Goal: Information Seeking & Learning: Learn about a topic

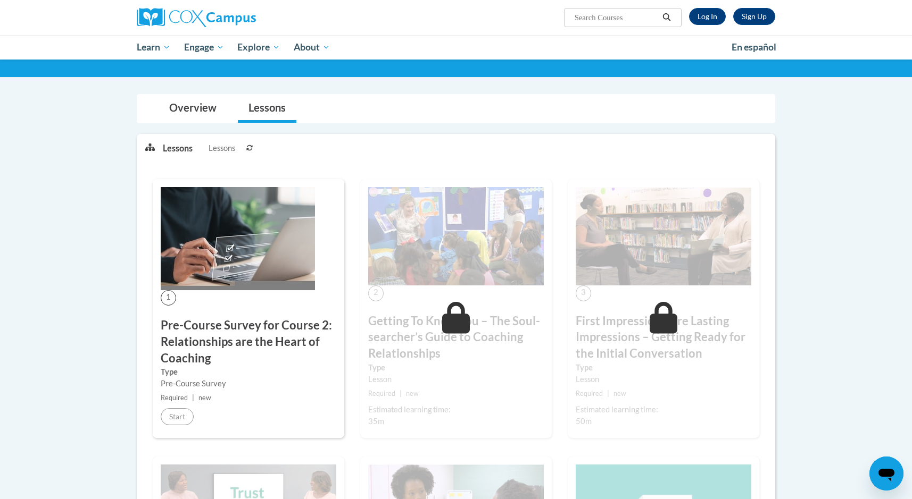
scroll to position [53, 0]
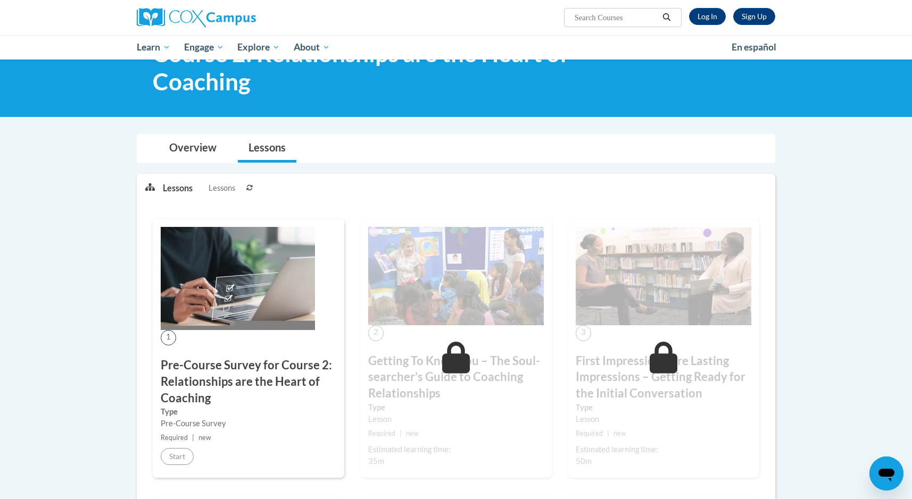
click at [439, 325] on img at bounding box center [456, 276] width 176 height 99
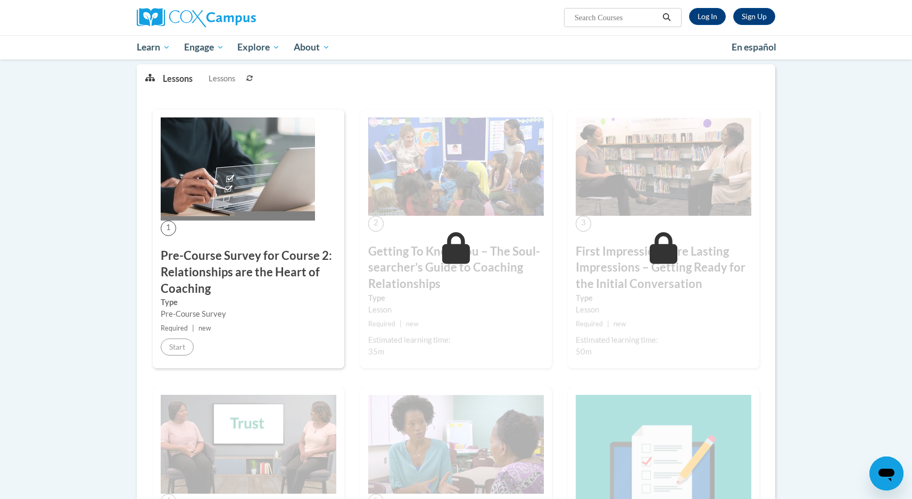
scroll to position [160, 0]
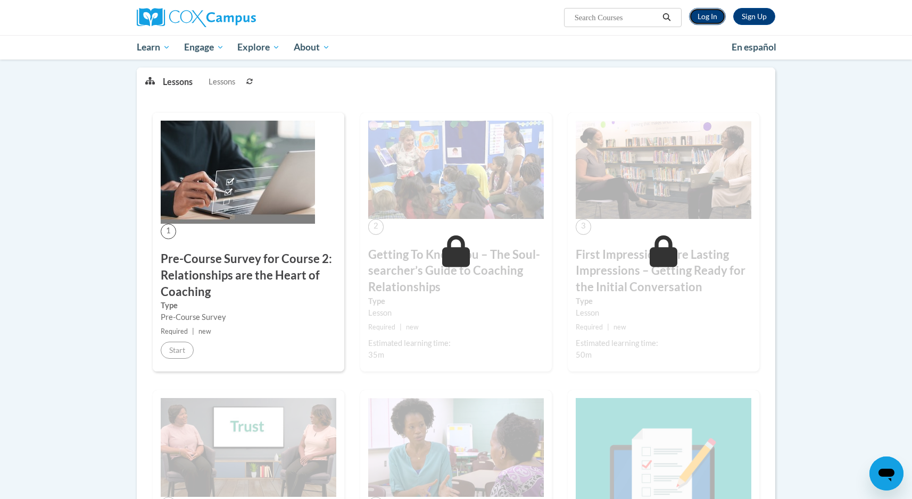
click at [703, 14] on link "Log In" at bounding box center [707, 16] width 37 height 17
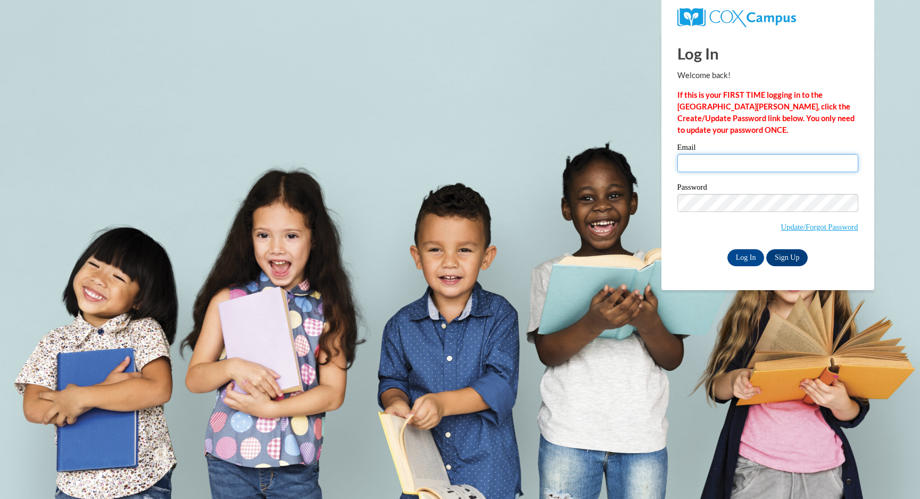
click at [719, 160] on input "Email" at bounding box center [767, 163] width 181 height 18
type input "[EMAIL_ADDRESS][DOMAIN_NAME]"
click at [745, 255] on input "Log In" at bounding box center [745, 257] width 37 height 17
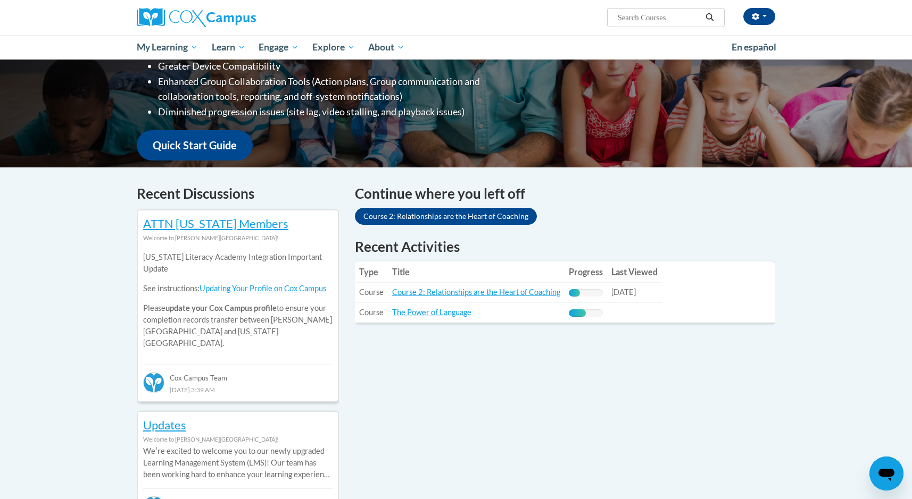
scroll to position [266, 0]
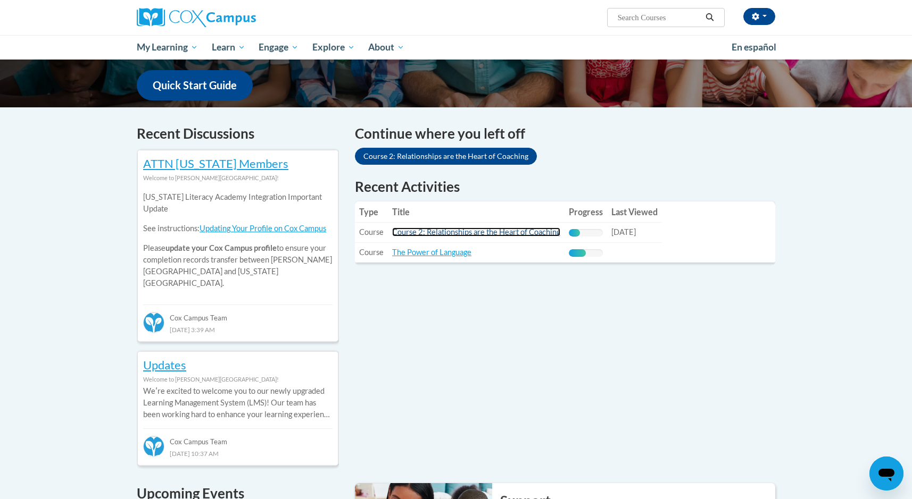
click at [464, 232] on link "Course 2: Relationships are the Heart of Coaching" at bounding box center [476, 232] width 168 height 9
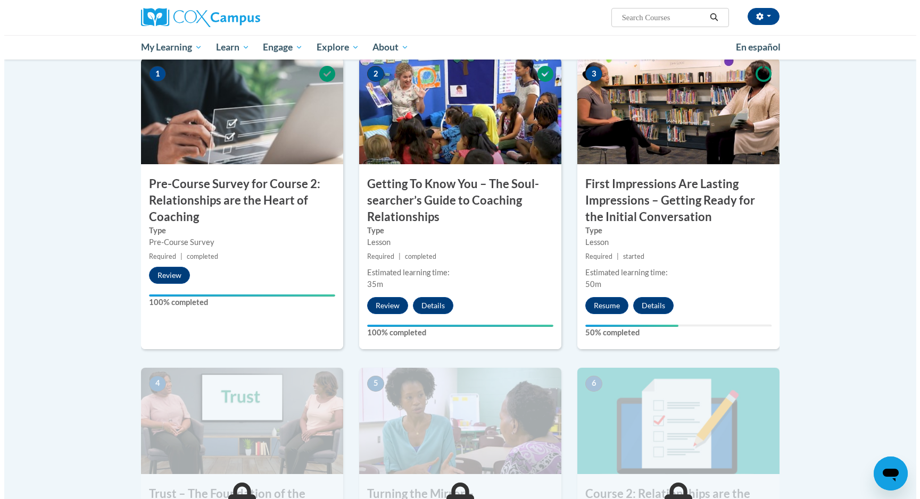
scroll to position [266, 0]
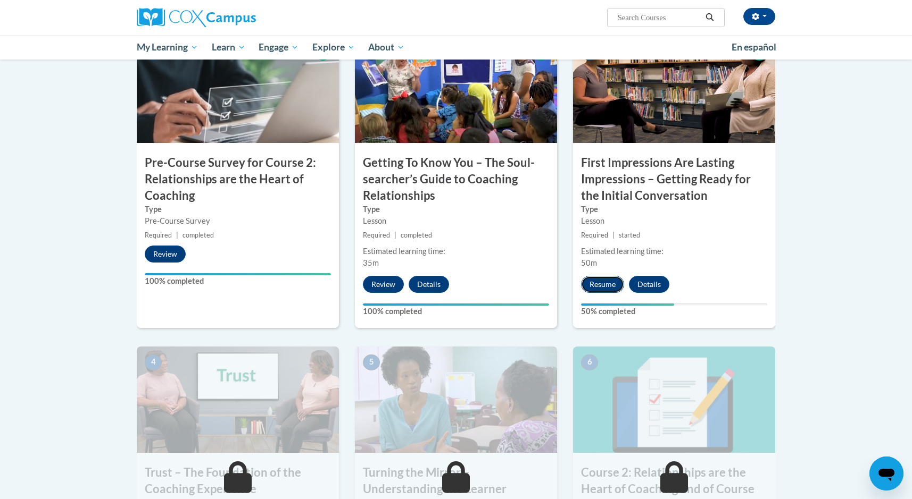
click at [594, 283] on button "Resume" at bounding box center [602, 284] width 43 height 17
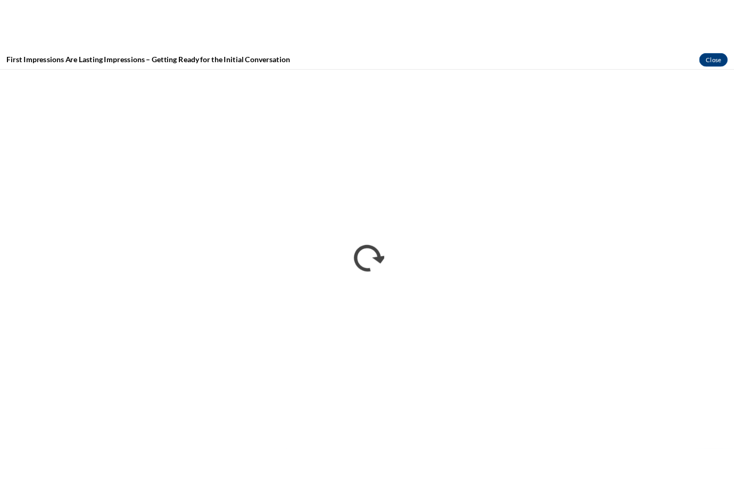
scroll to position [0, 0]
